Goal: Task Accomplishment & Management: Manage account settings

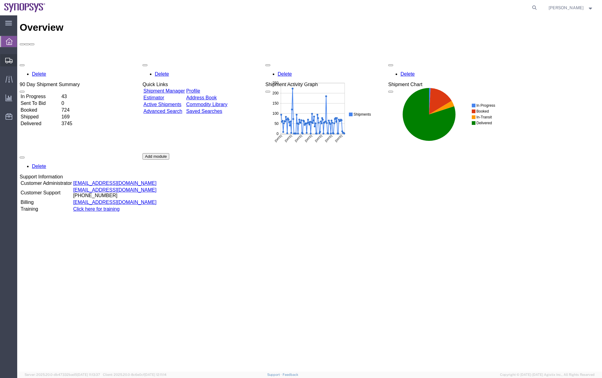
click at [0, 0] on span "Shipment Manager" at bounding box center [0, 0] width 0 height 0
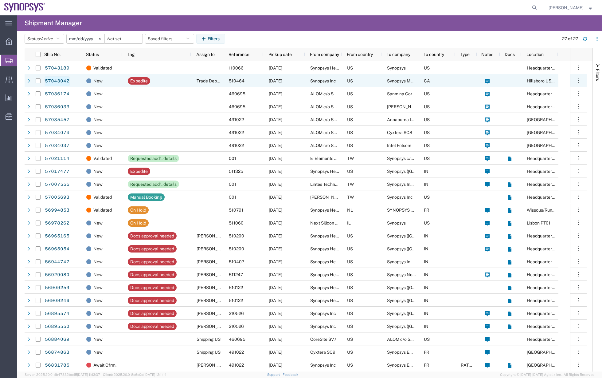
click at [68, 80] on link "57043042" at bounding box center [57, 81] width 25 height 10
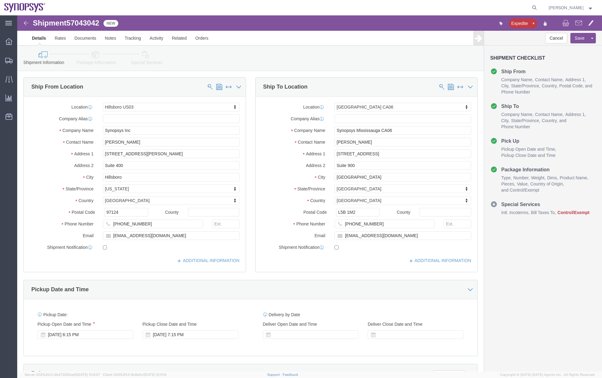
select select "63190"
select select "63078"
click link "Package Information"
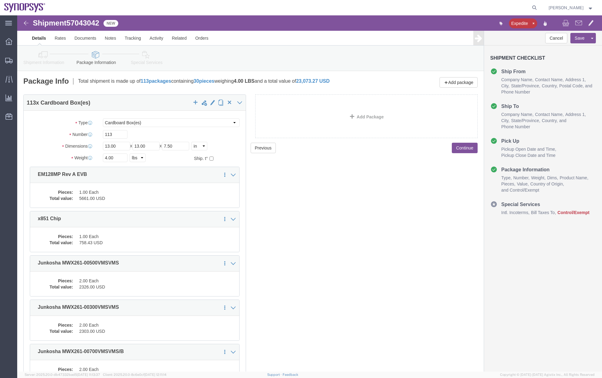
click dd "1.00 Each"
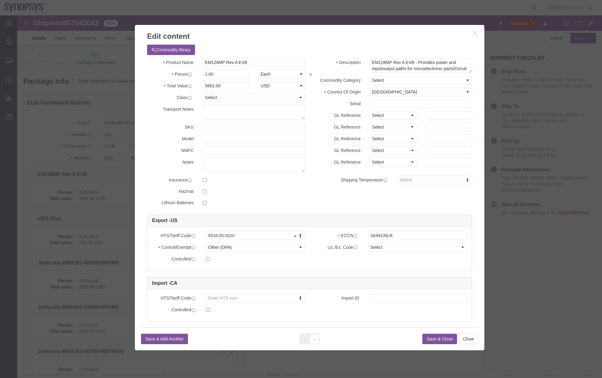
click icon "button"
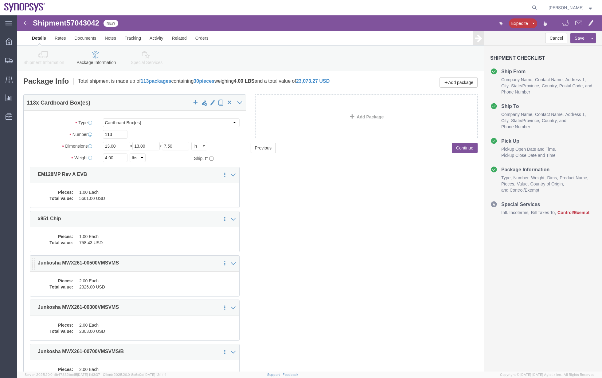
click div "Pieces: 2.00 Each Total value: 2326.00 USD"
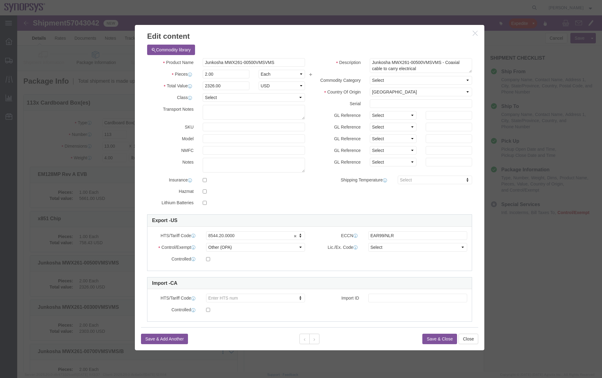
click icon "button"
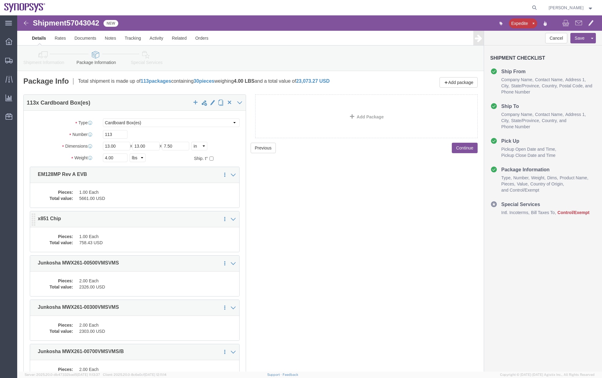
click dd "758.43 USD"
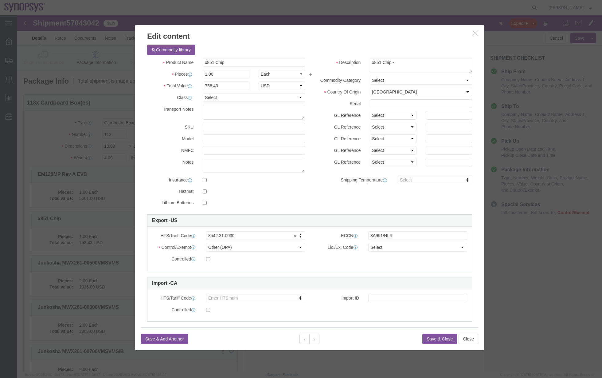
click button "button"
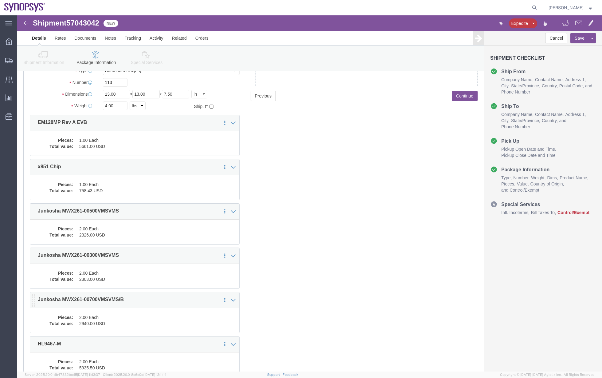
scroll to position [154, 0]
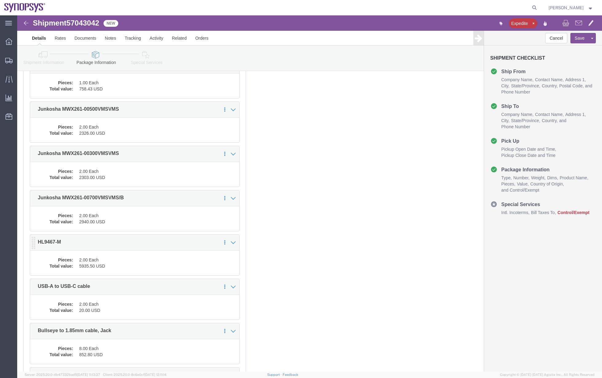
click dd "5935.50 USD"
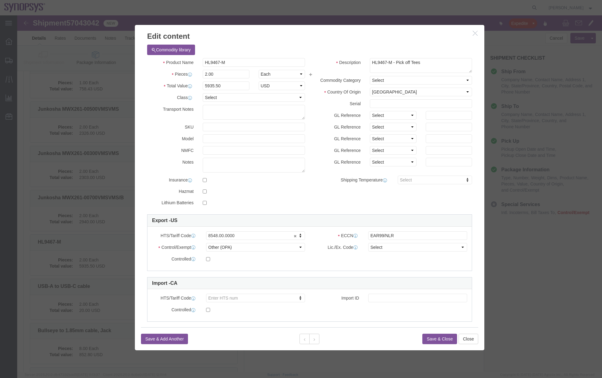
click button "button"
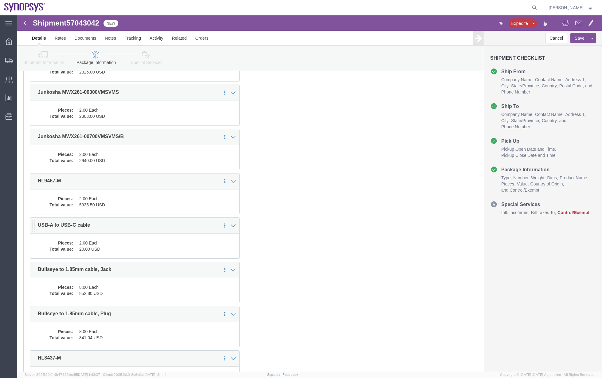
scroll to position [230, 0]
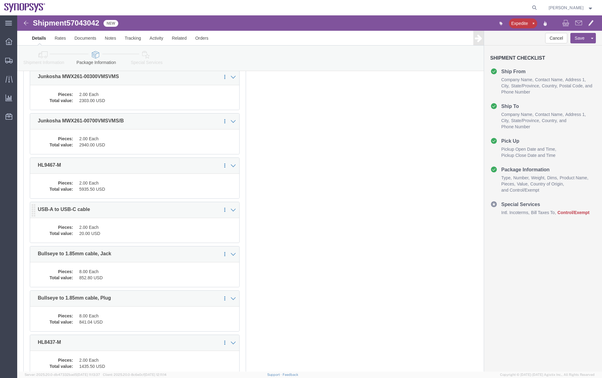
click dd "2.00 Each"
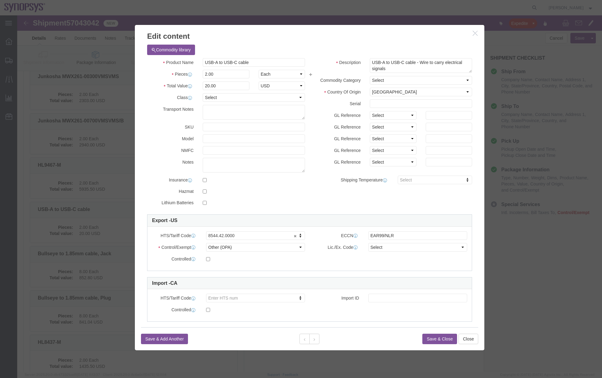
click h3 "Edit content"
click icon "button"
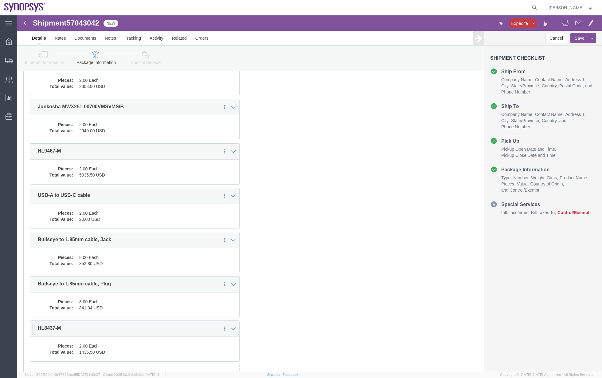
scroll to position [290, 0]
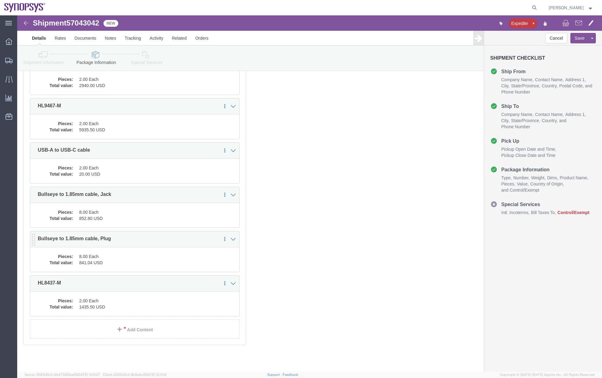
click dd "8.00 Each"
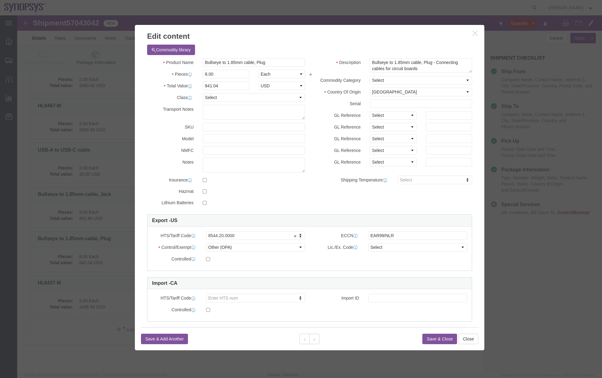
click icon "button"
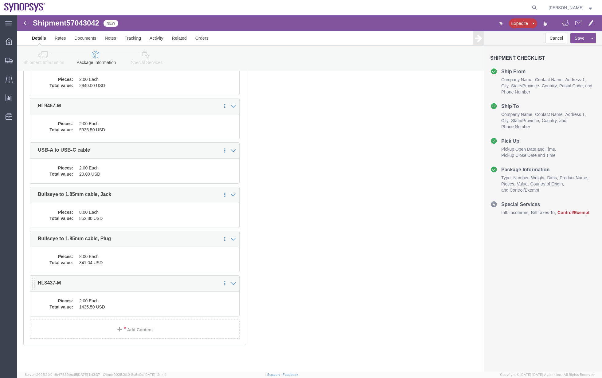
click dd "2.00 Each"
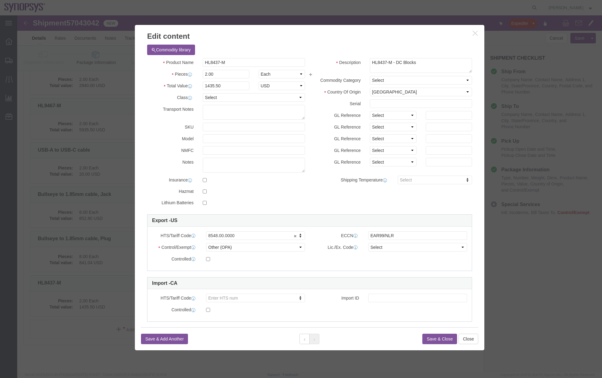
drag, startPoint x: 457, startPoint y: 19, endPoint x: 412, endPoint y: 63, distance: 63.0
click icon "button"
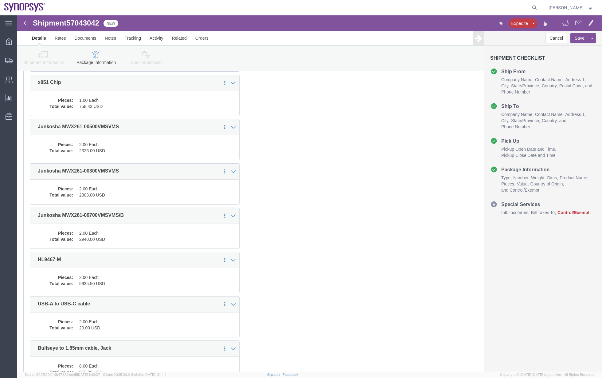
click link "Shipment Information"
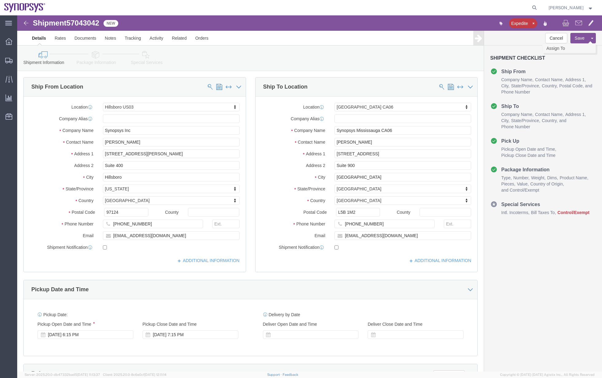
click link "Assign To"
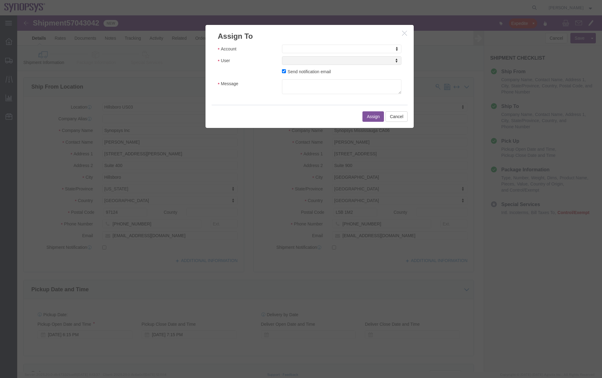
click div "Account Account Account Sanmina Synopsys User User User Send notification email…"
select select "117156"
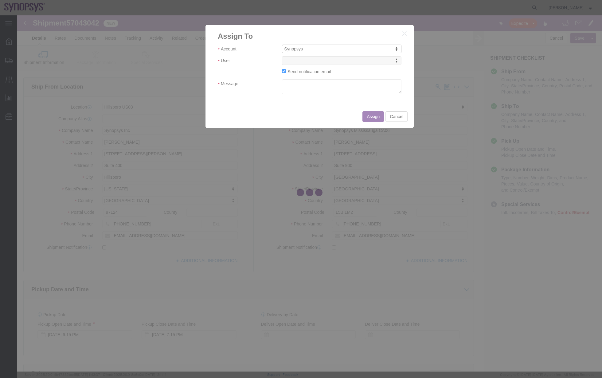
click at [313, 60] on div at bounding box center [309, 193] width 585 height 356
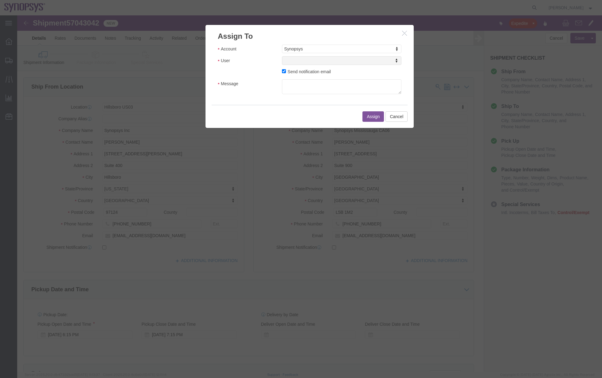
select select
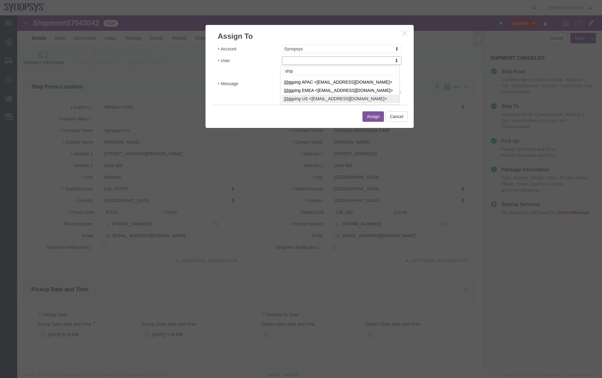
type input "ship"
select select "100122"
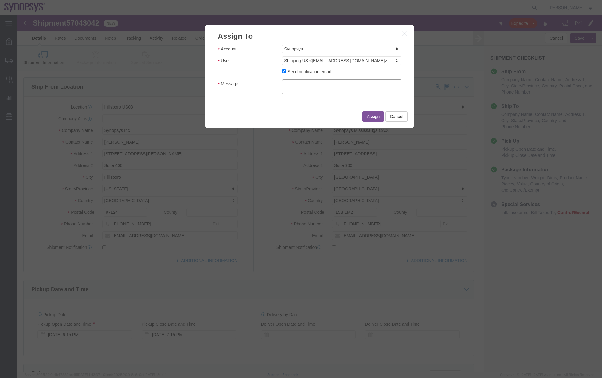
click textarea "Message"
type textarea "a"
click button "Assign"
